Goal: Find specific page/section

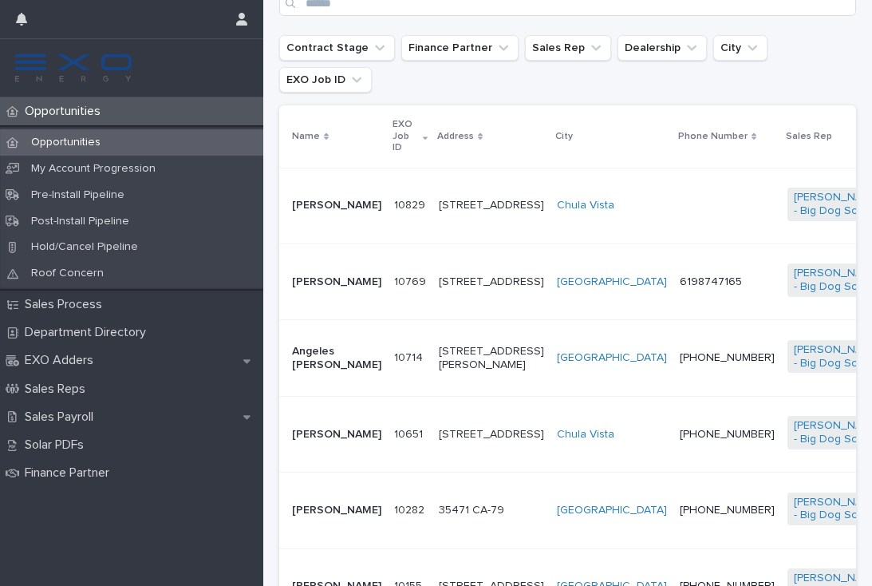
click at [388, 356] on td "10714 10714" at bounding box center [410, 358] width 45 height 76
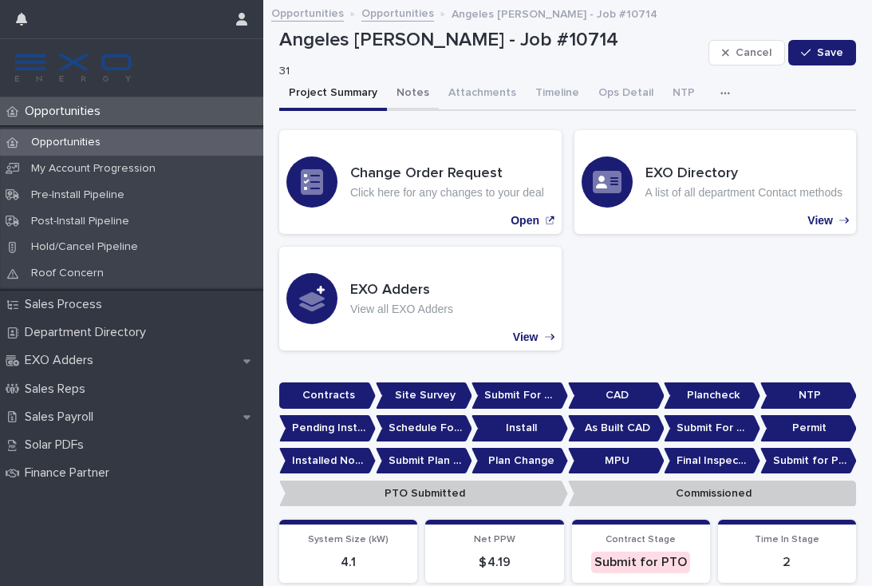
click at [421, 98] on button "Notes" at bounding box center [413, 94] width 52 height 34
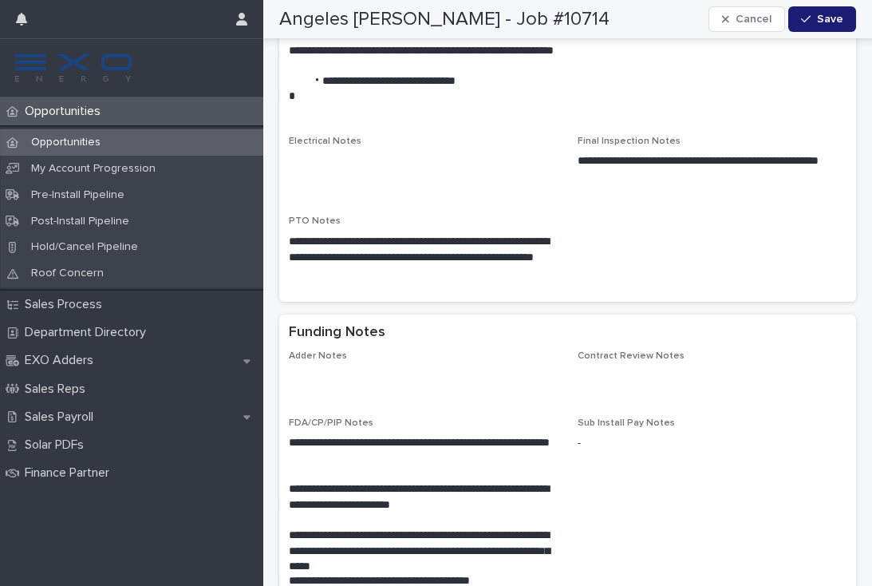
scroll to position [1041, 0]
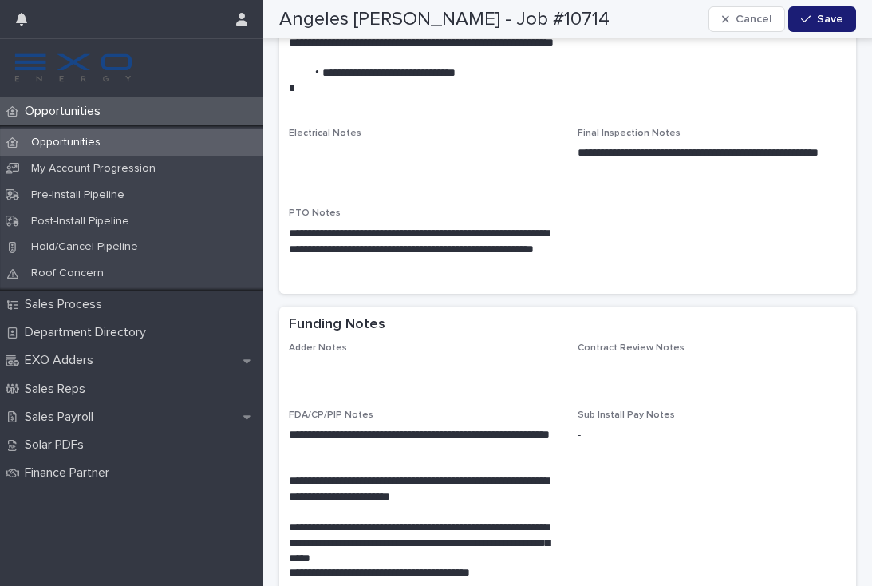
click at [71, 139] on p "Opportunities" at bounding box center [65, 143] width 95 height 14
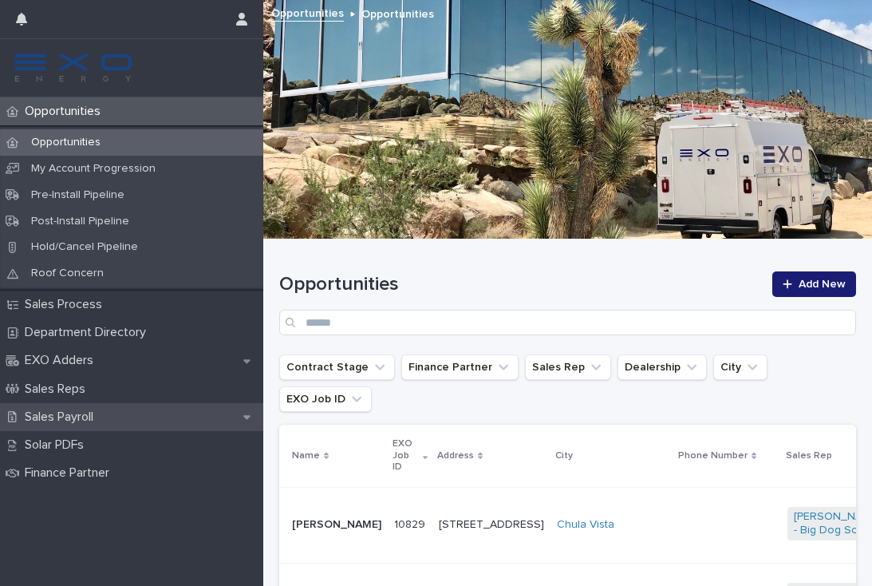
click at [75, 415] on p "Sales Payroll" at bounding box center [62, 416] width 88 height 15
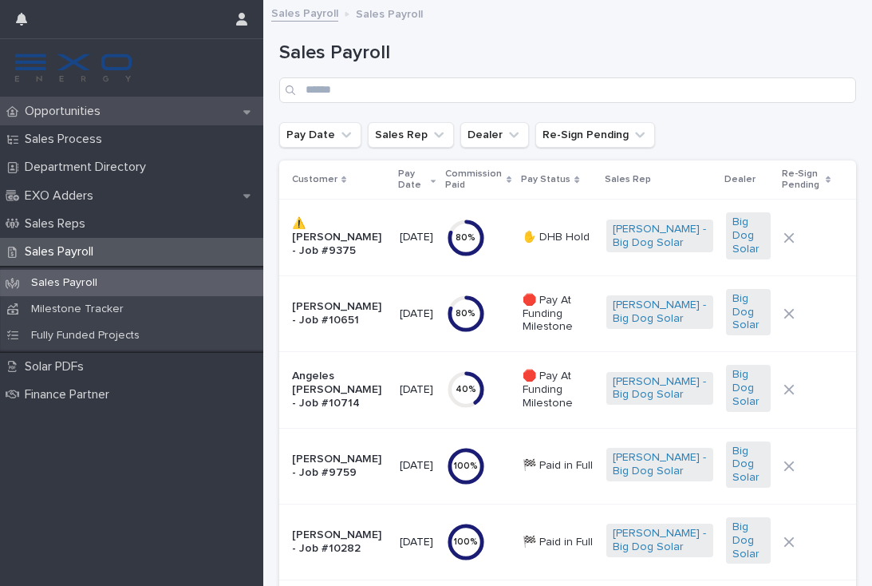
click at [84, 110] on p "Opportunities" at bounding box center [65, 111] width 95 height 15
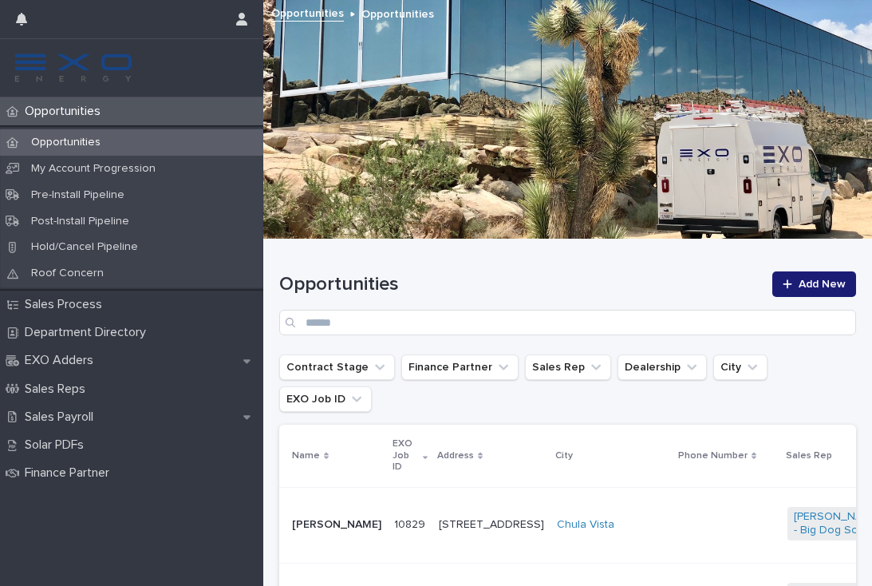
scroll to position [-1, 0]
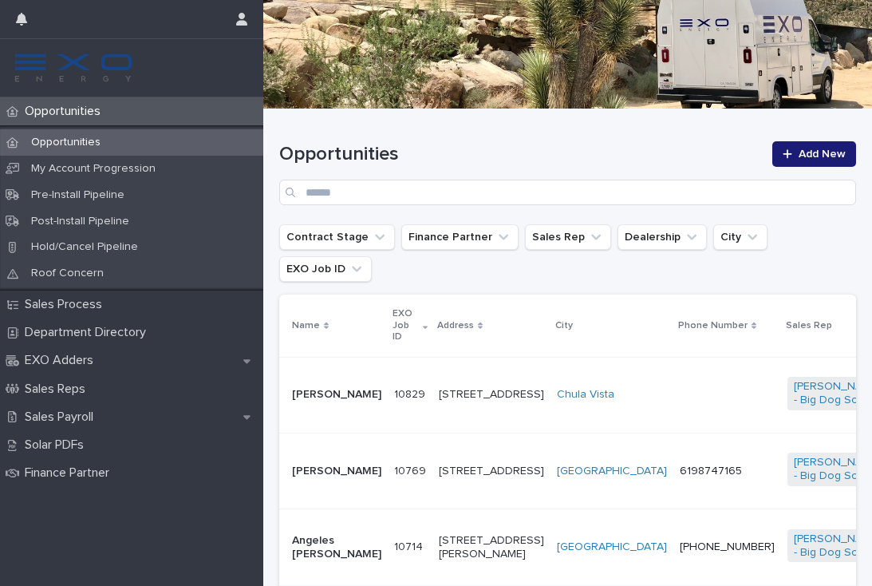
scroll to position [148, 0]
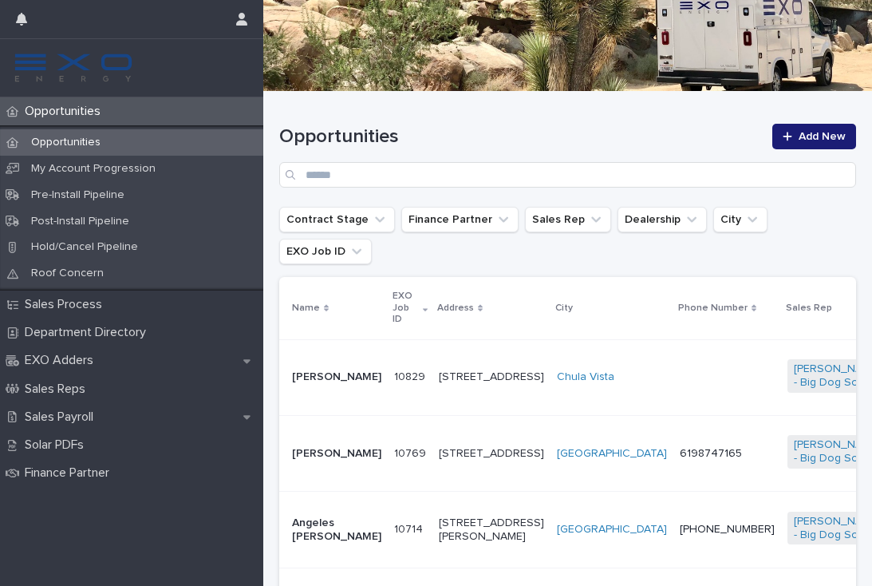
click at [673, 357] on td at bounding box center [727, 377] width 108 height 76
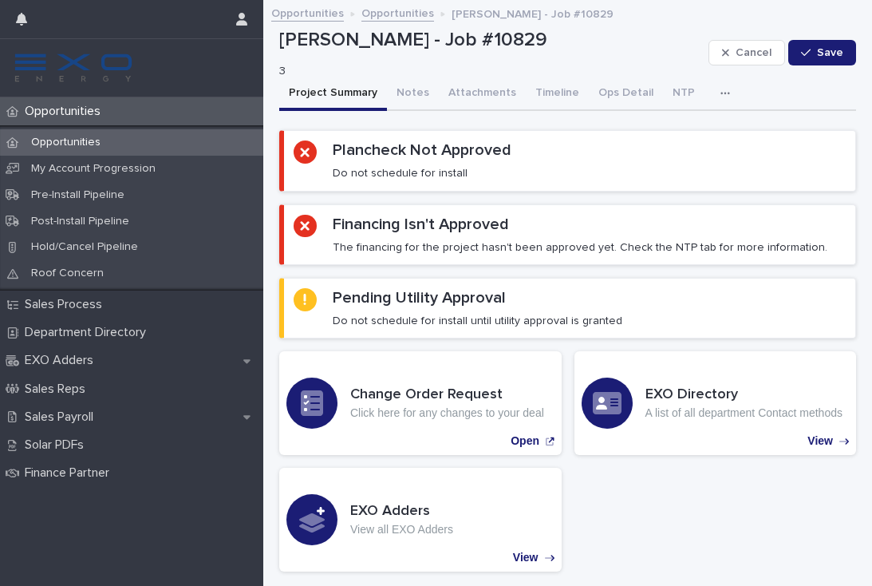
click at [71, 148] on p "Opportunities" at bounding box center [65, 143] width 95 height 14
